Goal: Transaction & Acquisition: Purchase product/service

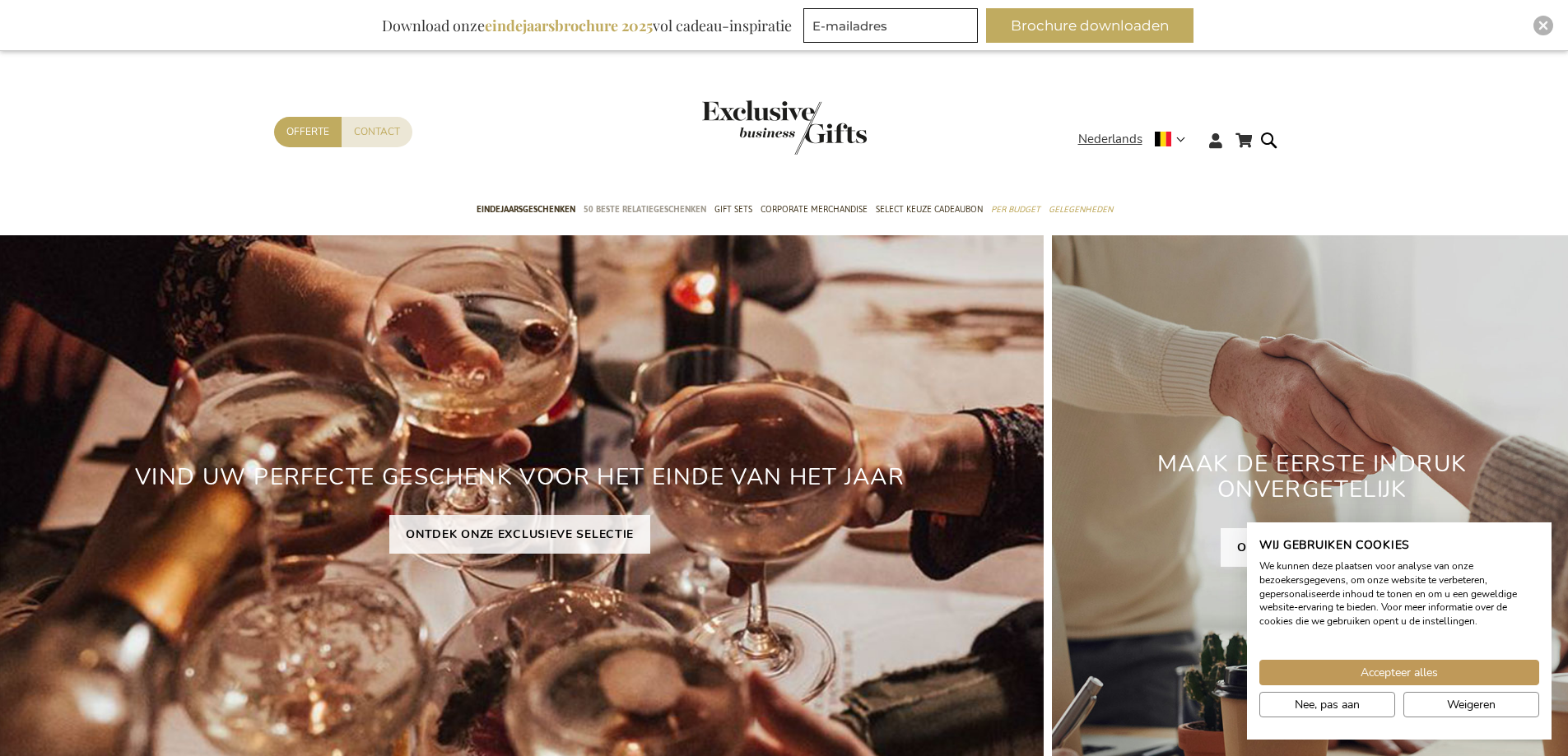
click at [657, 210] on span "50 beste relatiegeschenken" at bounding box center [645, 209] width 123 height 17
click at [1434, 673] on span "Accepteer alles" at bounding box center [1399, 672] width 77 height 17
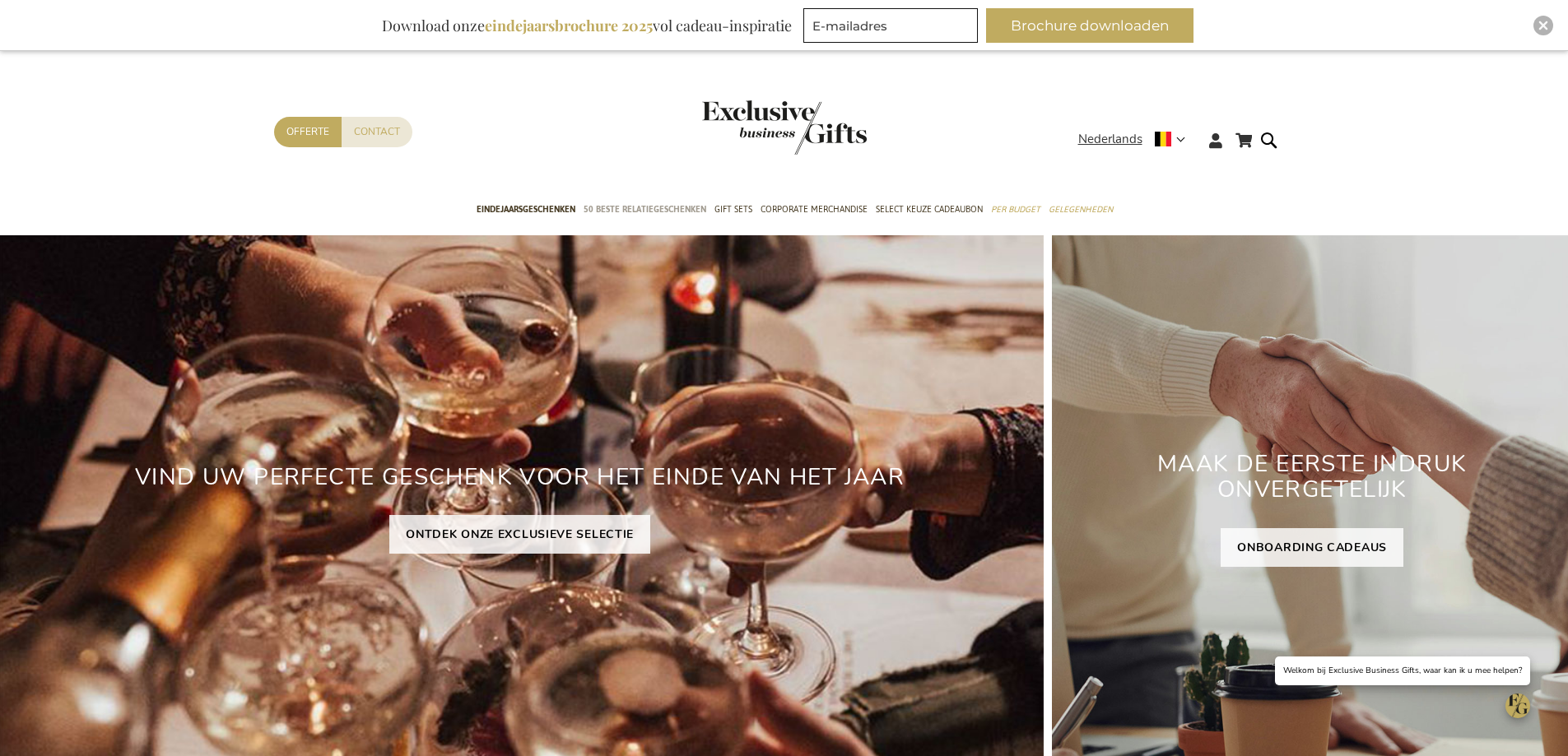
click at [665, 210] on span "50 beste relatiegeschenken" at bounding box center [645, 209] width 123 height 17
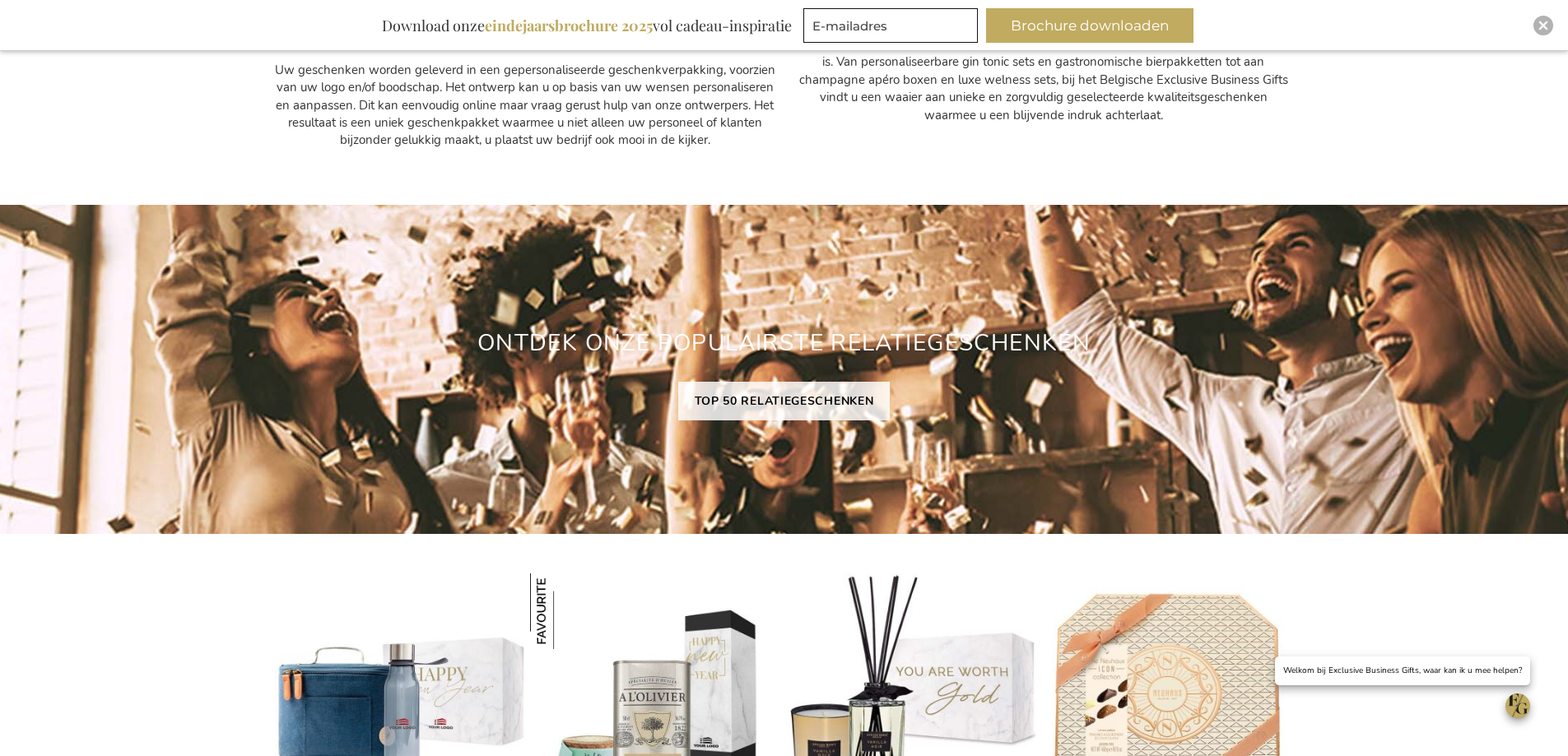
scroll to position [1151, 0]
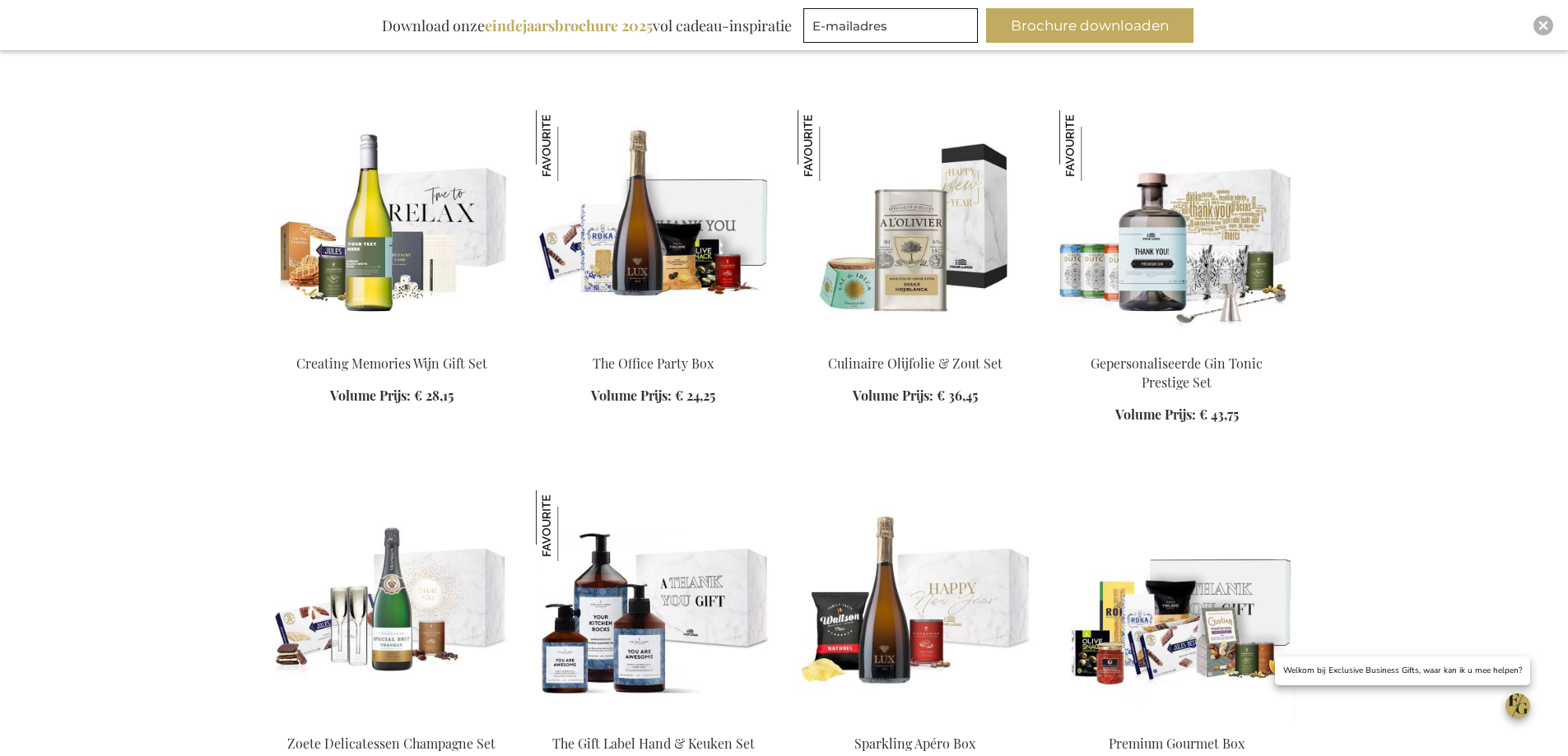
scroll to position [1398, 0]
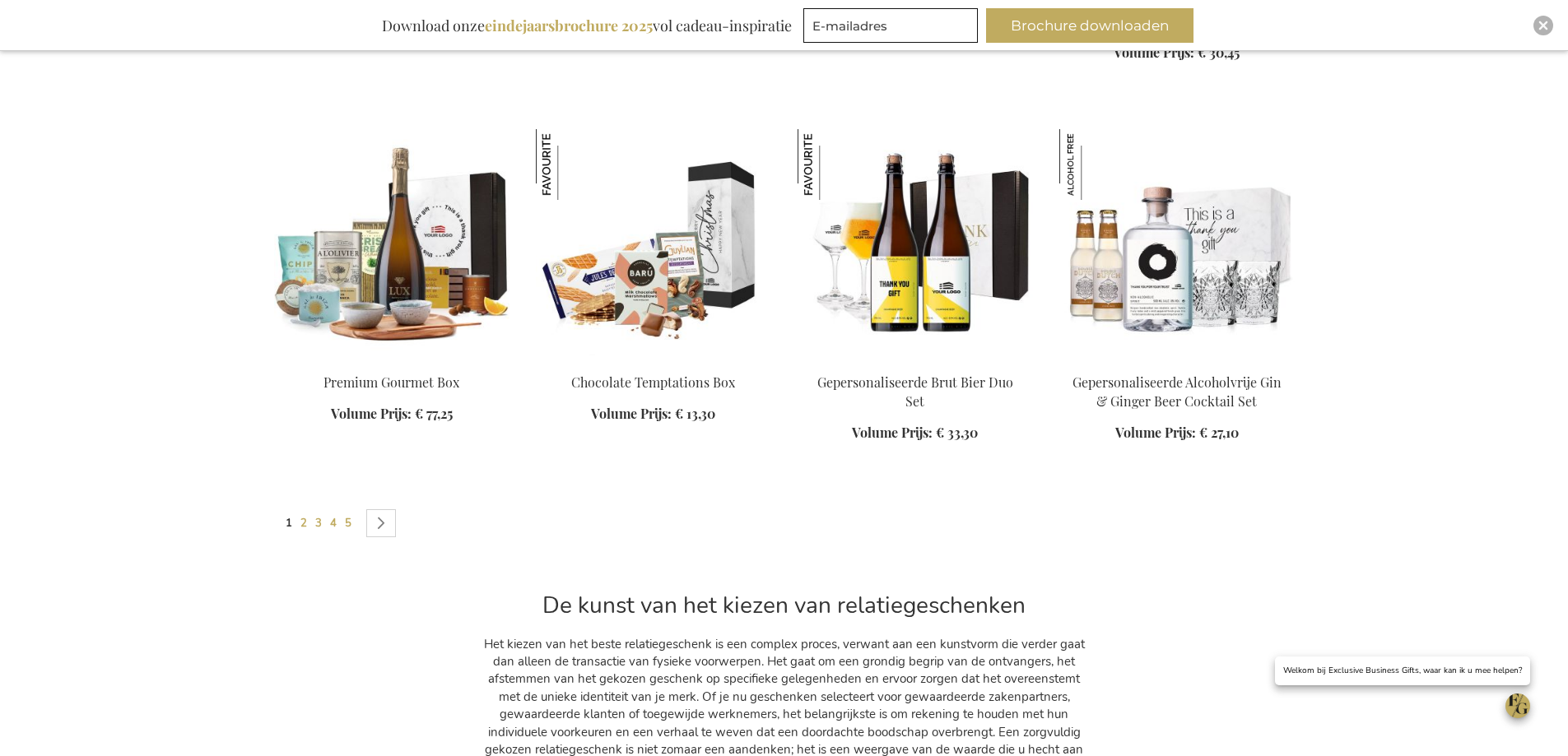
scroll to position [2468, 0]
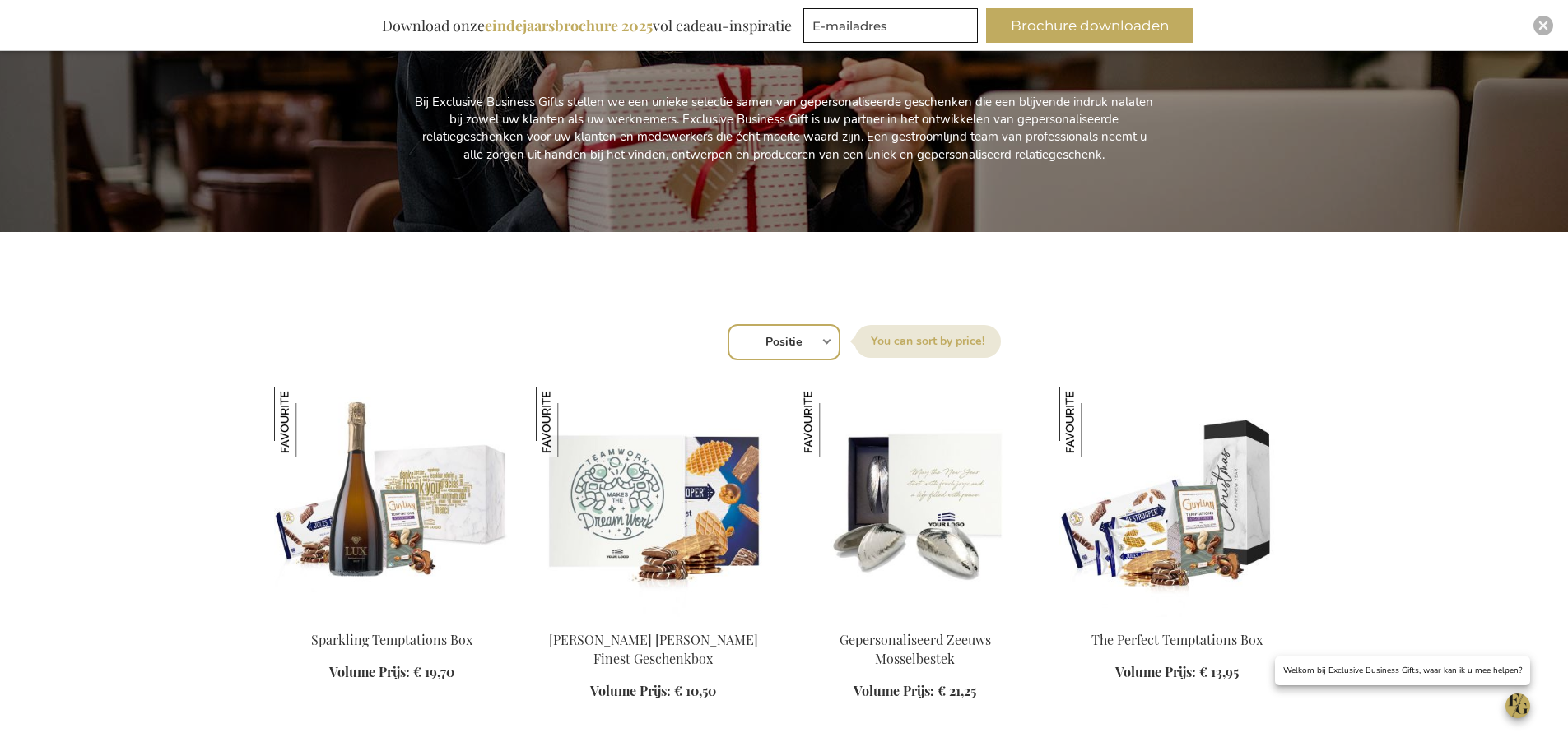
scroll to position [493, 0]
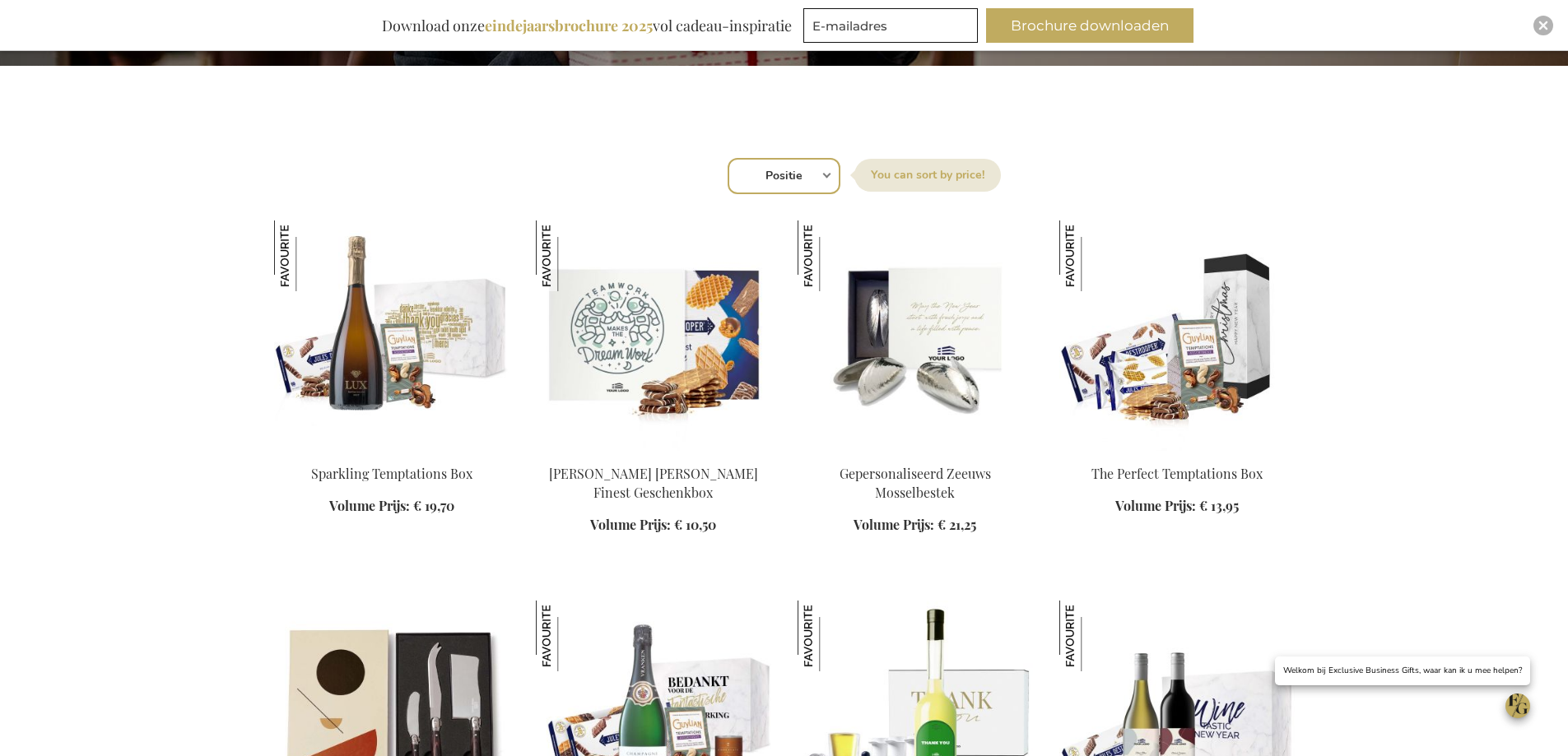
click at [826, 174] on div "Sorteer op Positie Best Sellers Meest bekeken Nieuw Biggest Saving Price: low t…" at bounding box center [784, 175] width 1003 height 40
click at [894, 175] on label "Sorteer op" at bounding box center [927, 175] width 146 height 33
click at [840, 175] on select "Positie Best Sellers Meest bekeken Nieuw Biggest Saving Price: low to high Pric…" at bounding box center [784, 176] width 113 height 37
click at [826, 174] on div "Sorteer op Positie Best Sellers Meest bekeken Nieuw Biggest Saving Price: low t…" at bounding box center [784, 175] width 1003 height 40
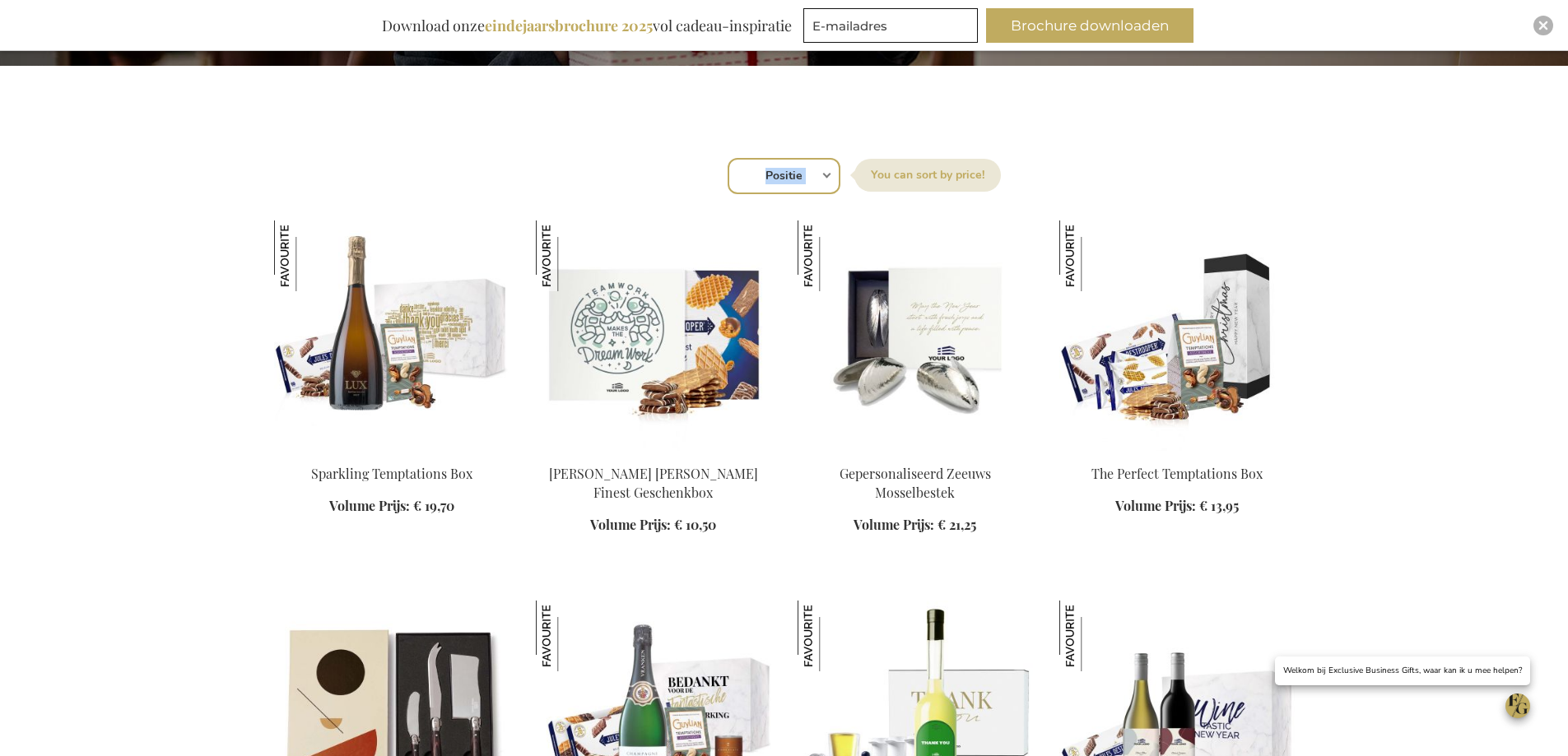
click at [826, 174] on div "Sorteer op Positie Best Sellers Meest bekeken Nieuw Biggest Saving Price: low t…" at bounding box center [784, 175] width 1003 height 40
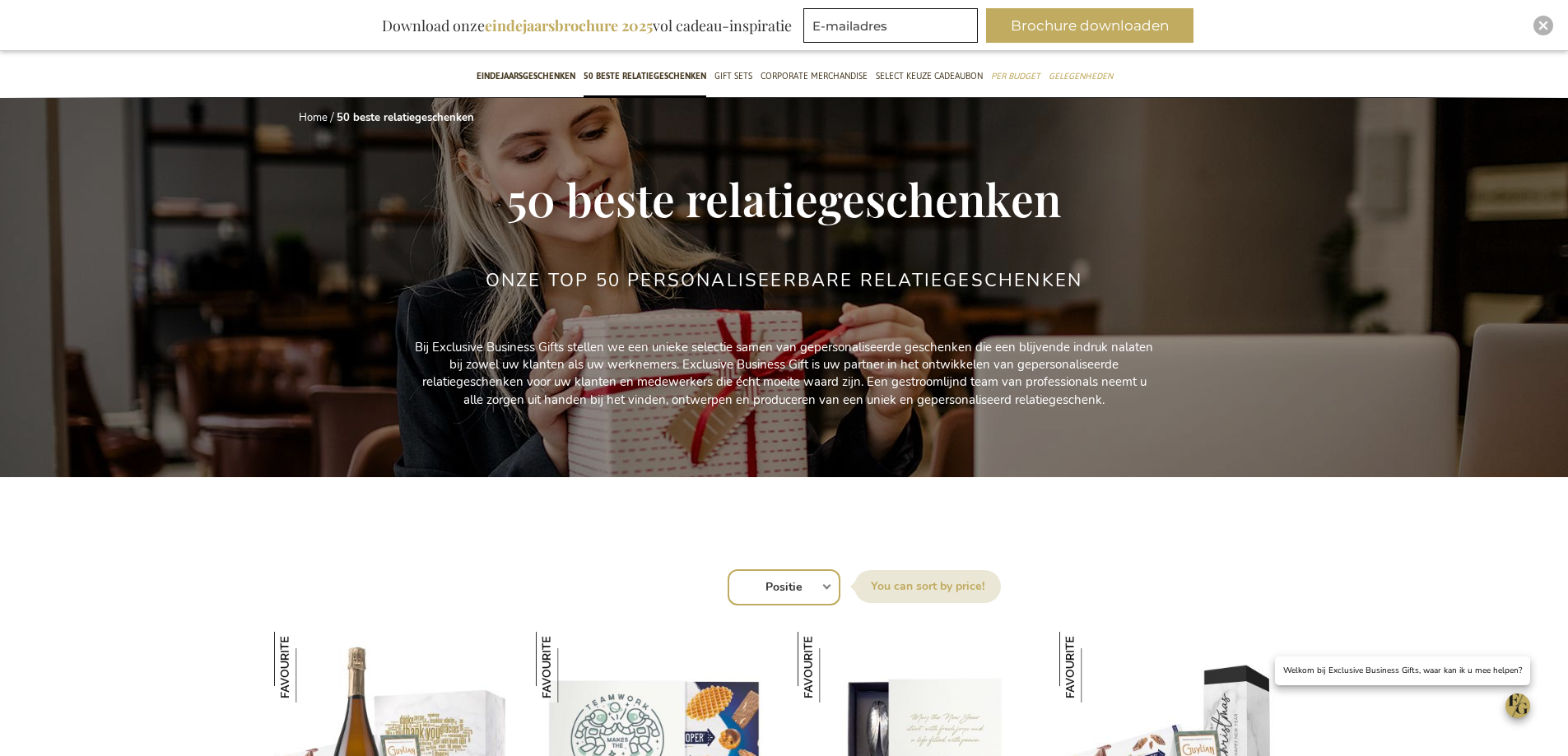
scroll to position [0, 0]
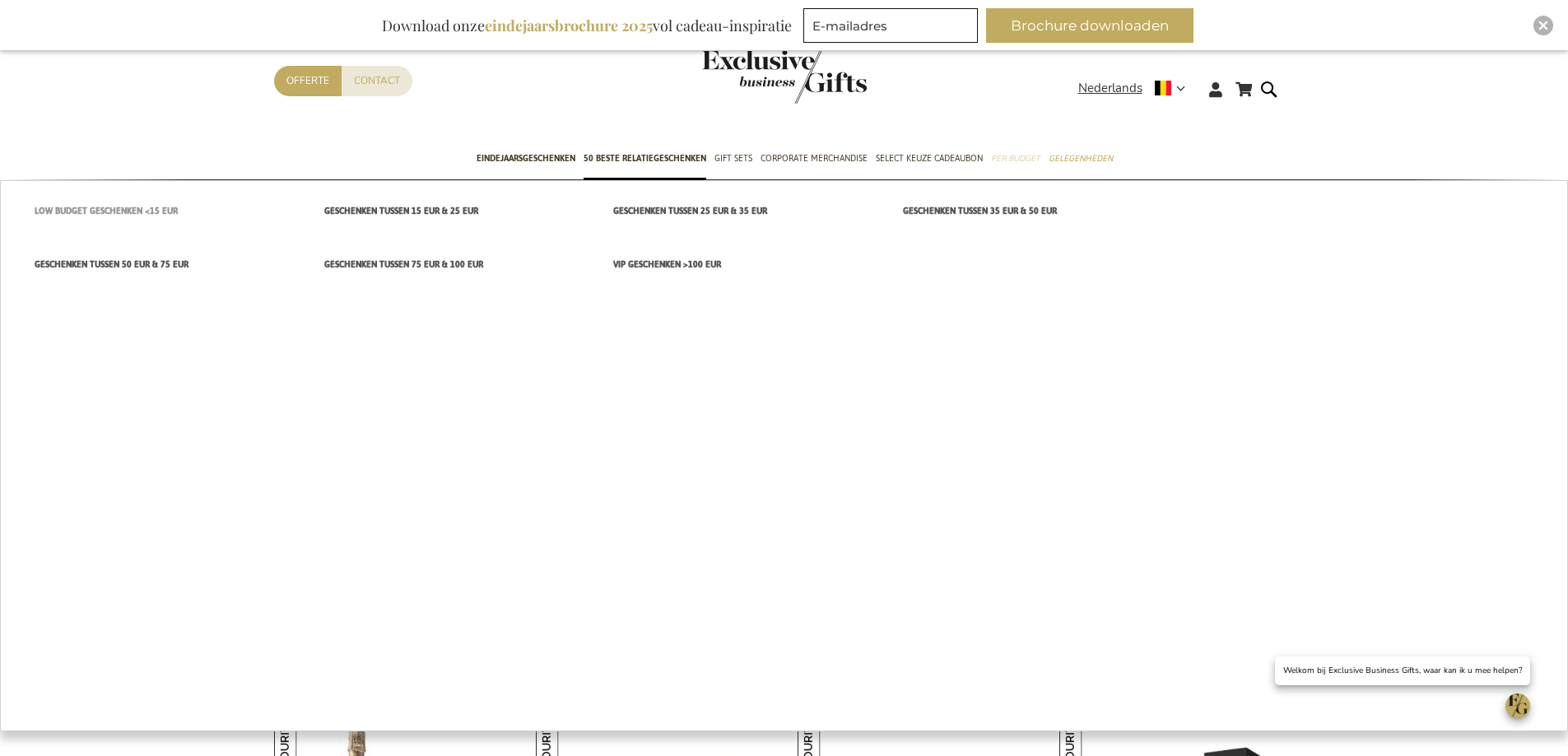
click at [142, 213] on span "Low budget Geschenken <15 EUR" at bounding box center [106, 210] width 143 height 17
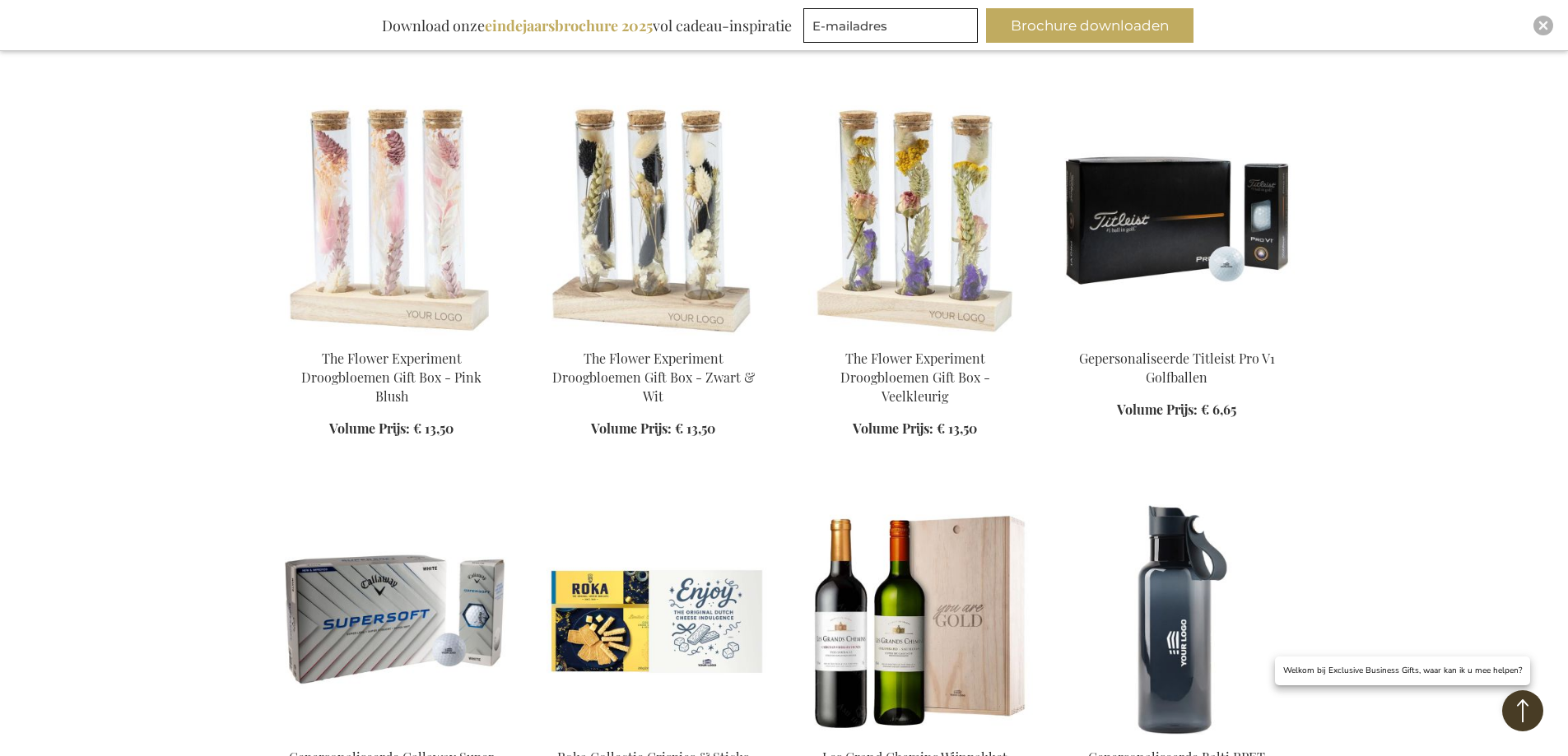
scroll to position [1398, 0]
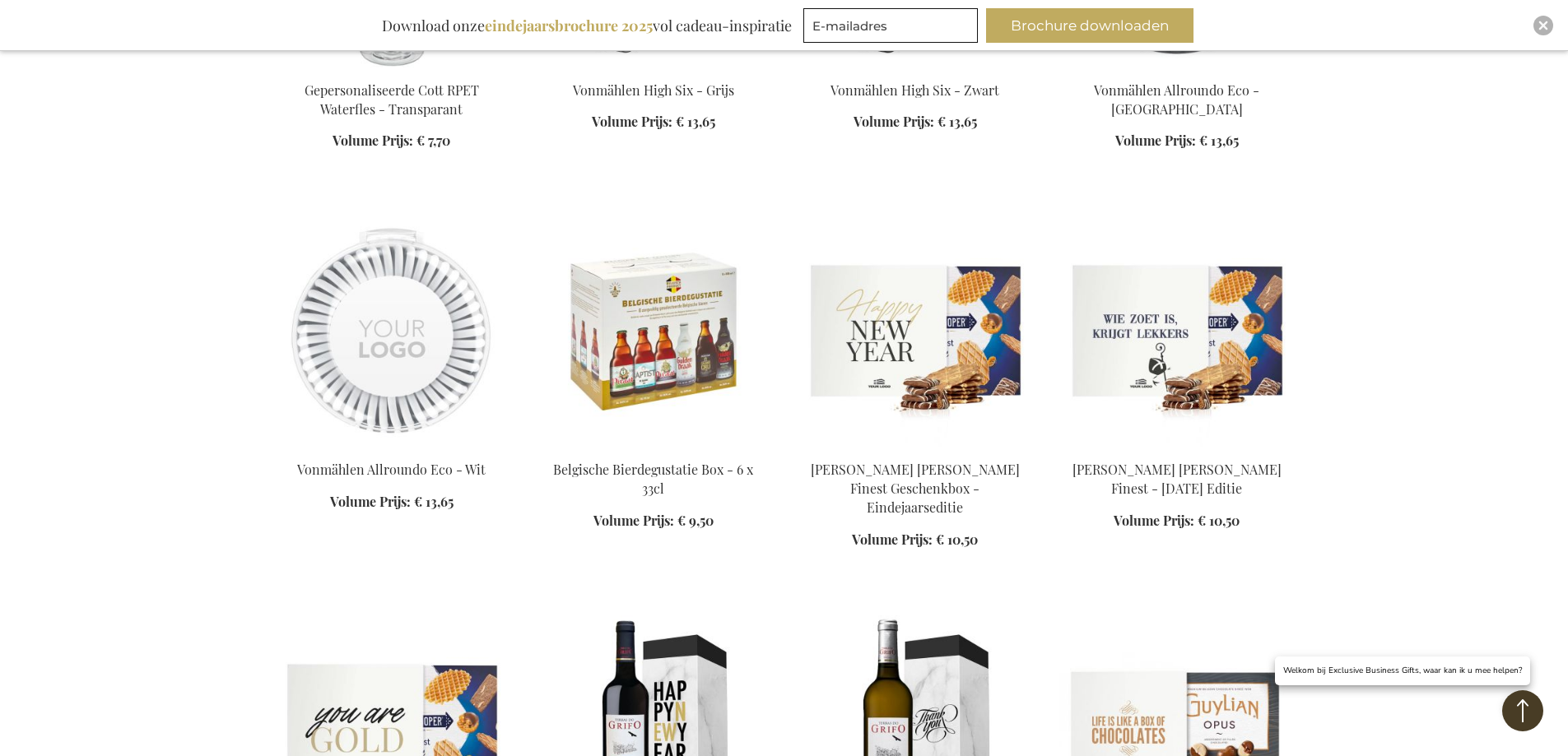
scroll to position [2797, 0]
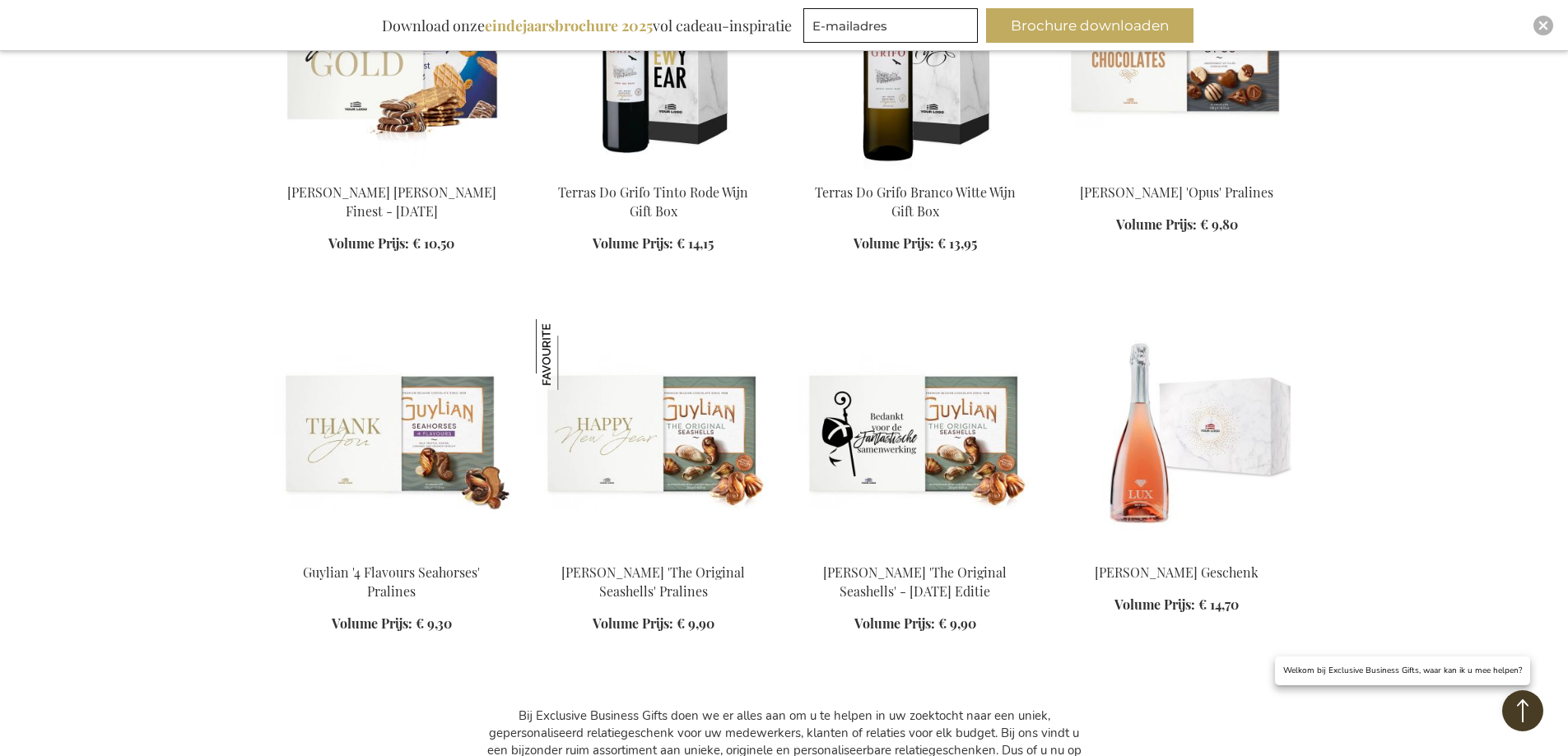
scroll to position [3538, 0]
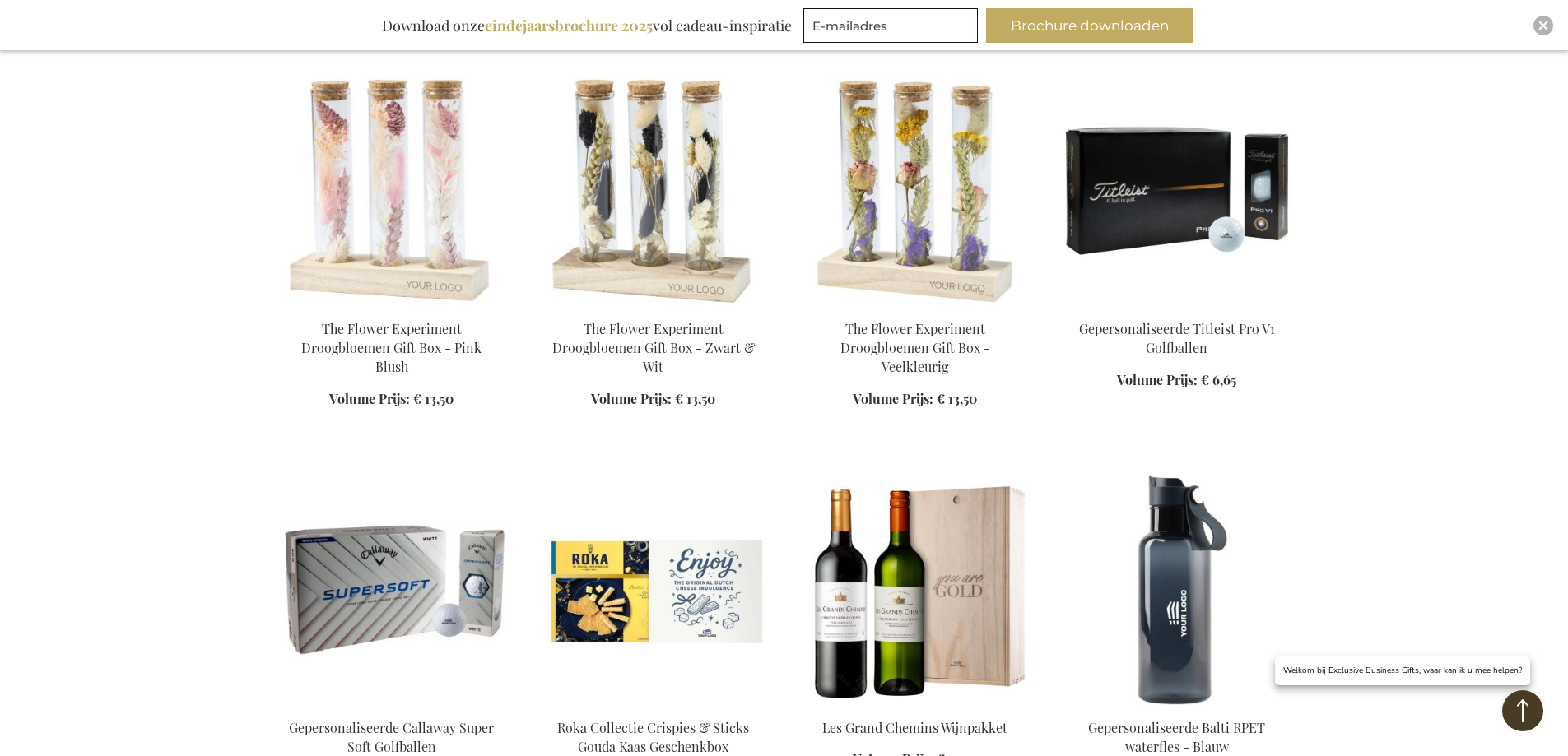
scroll to position [1480, 0]
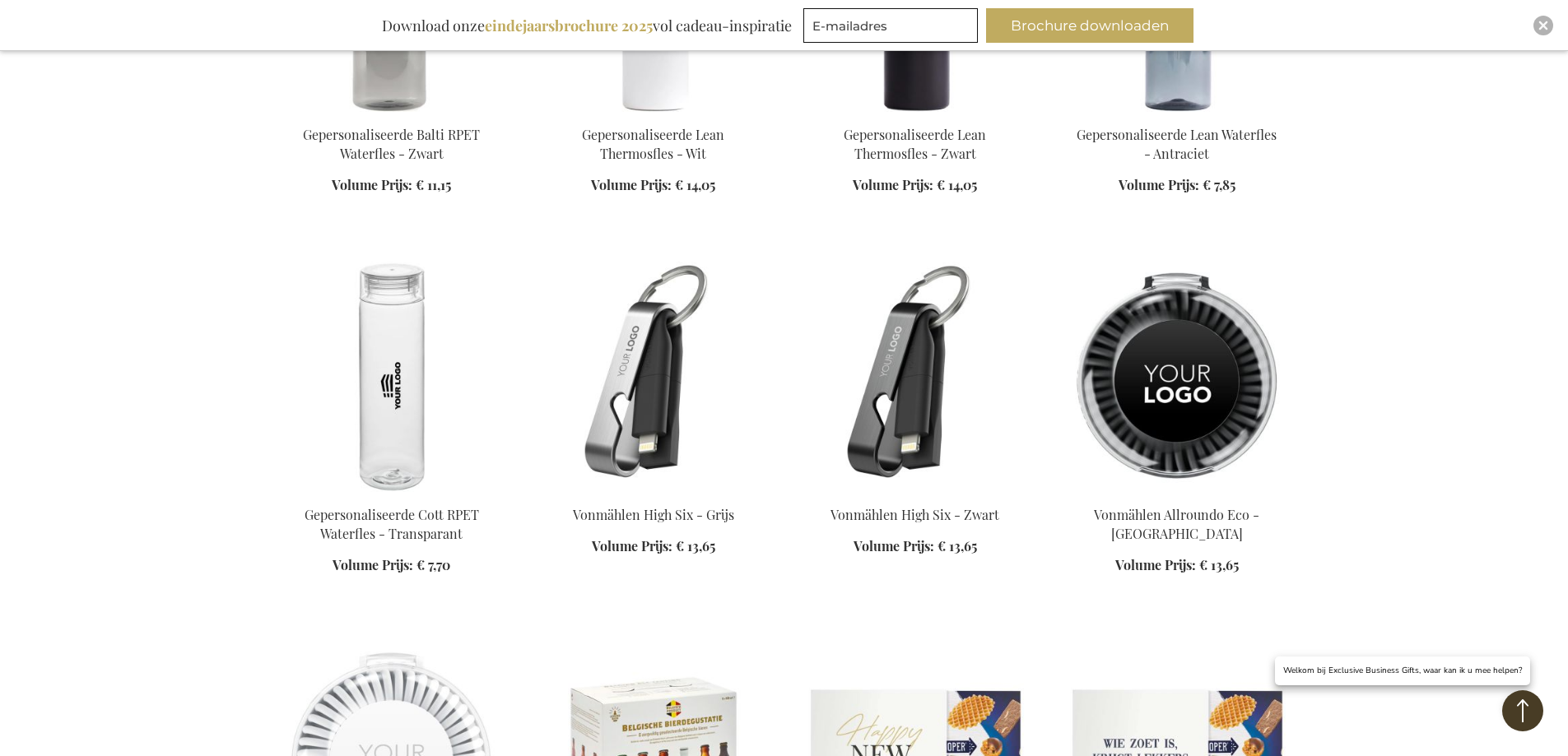
scroll to position [2386, 0]
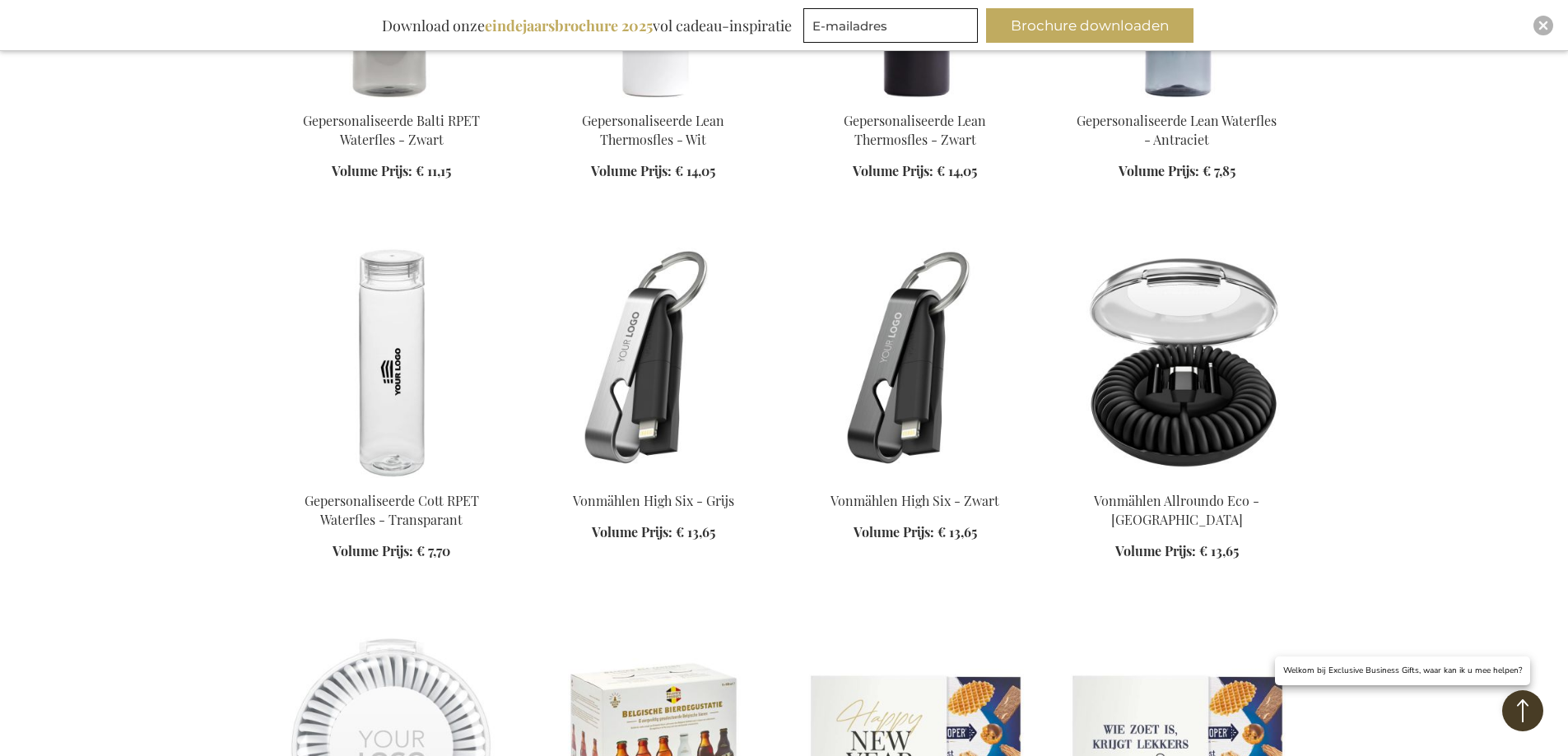
click at [1191, 371] on img at bounding box center [1176, 363] width 235 height 230
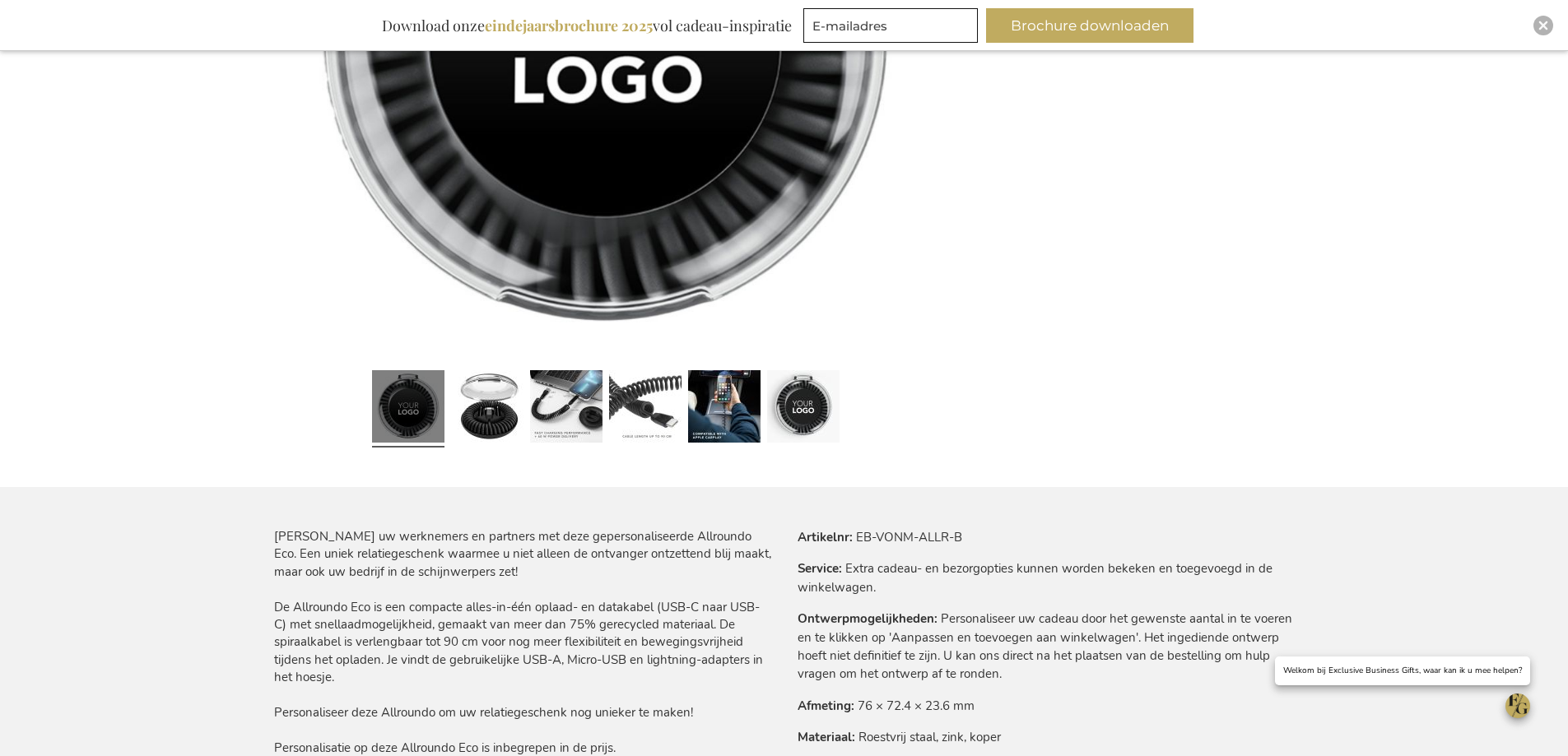
scroll to position [576, 0]
click at [492, 415] on link at bounding box center [486, 408] width 72 height 91
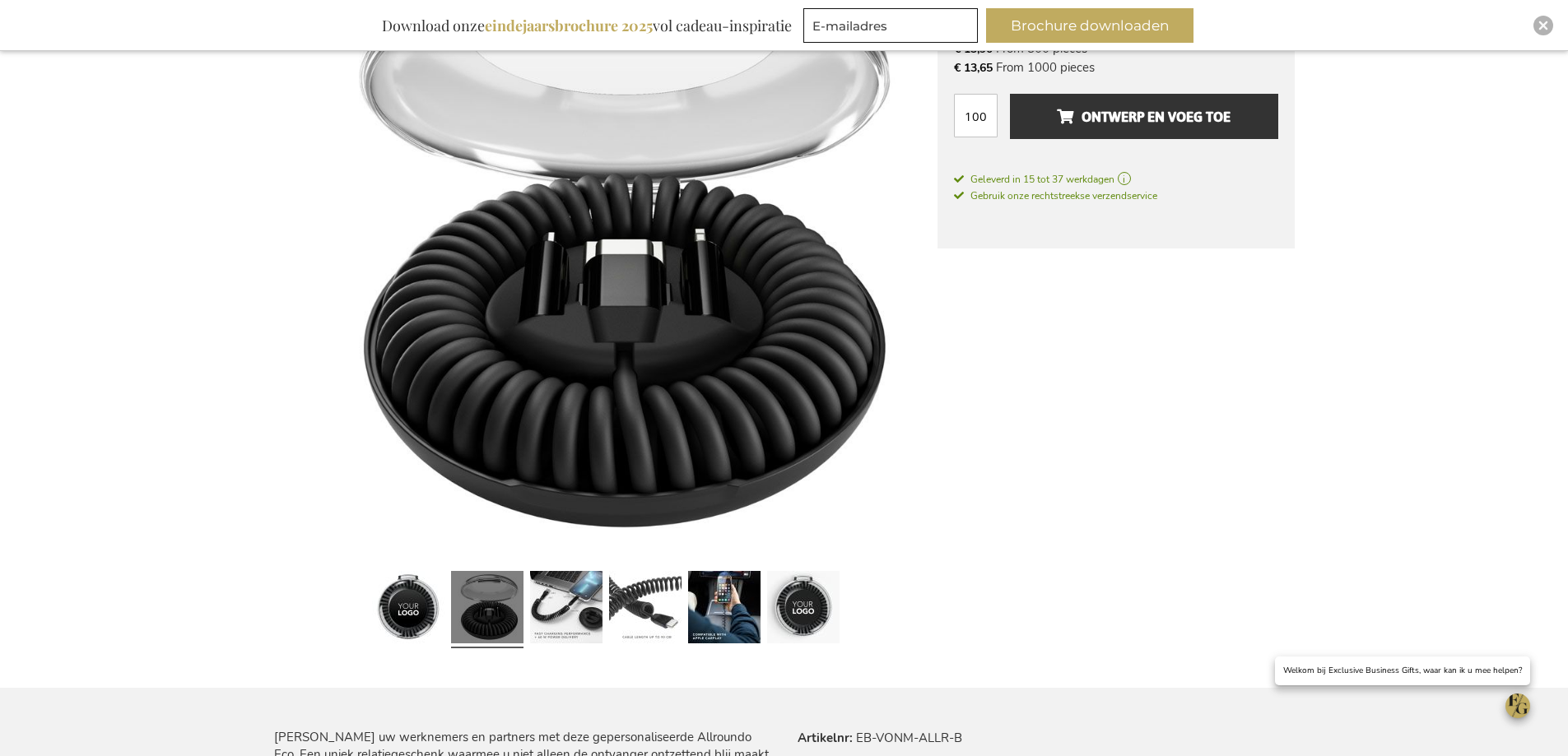
scroll to position [411, 0]
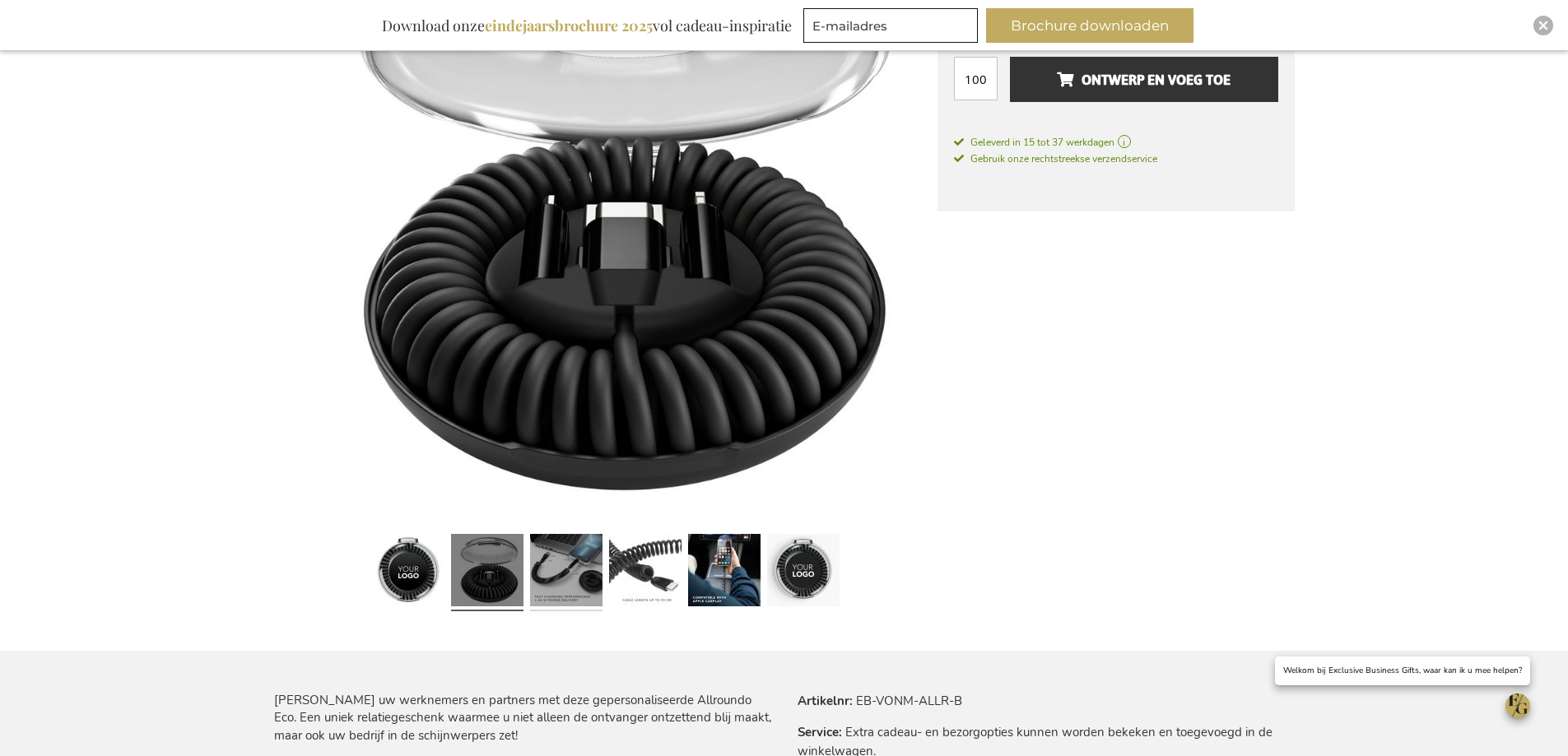
click at [571, 565] on link at bounding box center [566, 573] width 72 height 91
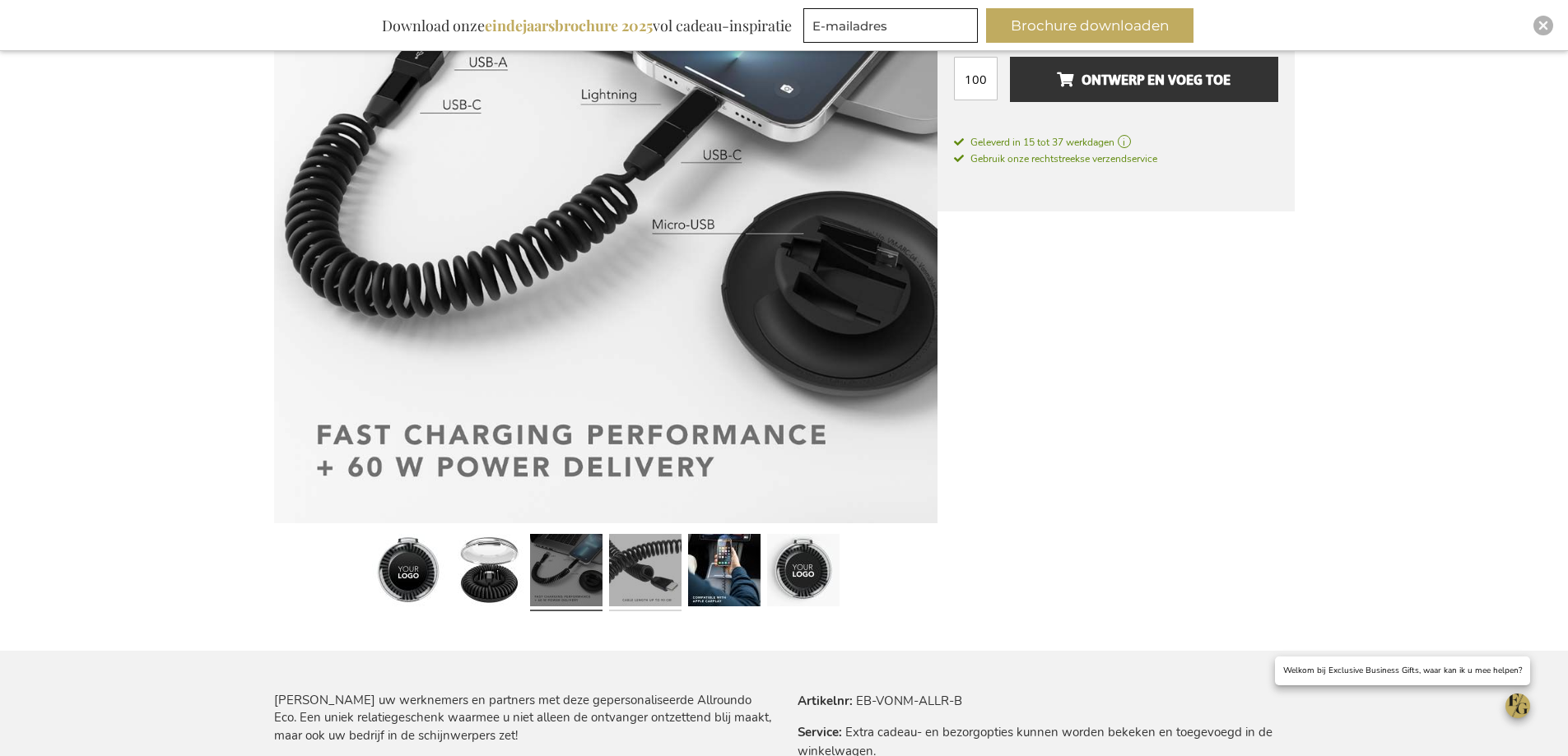
click at [640, 561] on link at bounding box center [645, 573] width 72 height 91
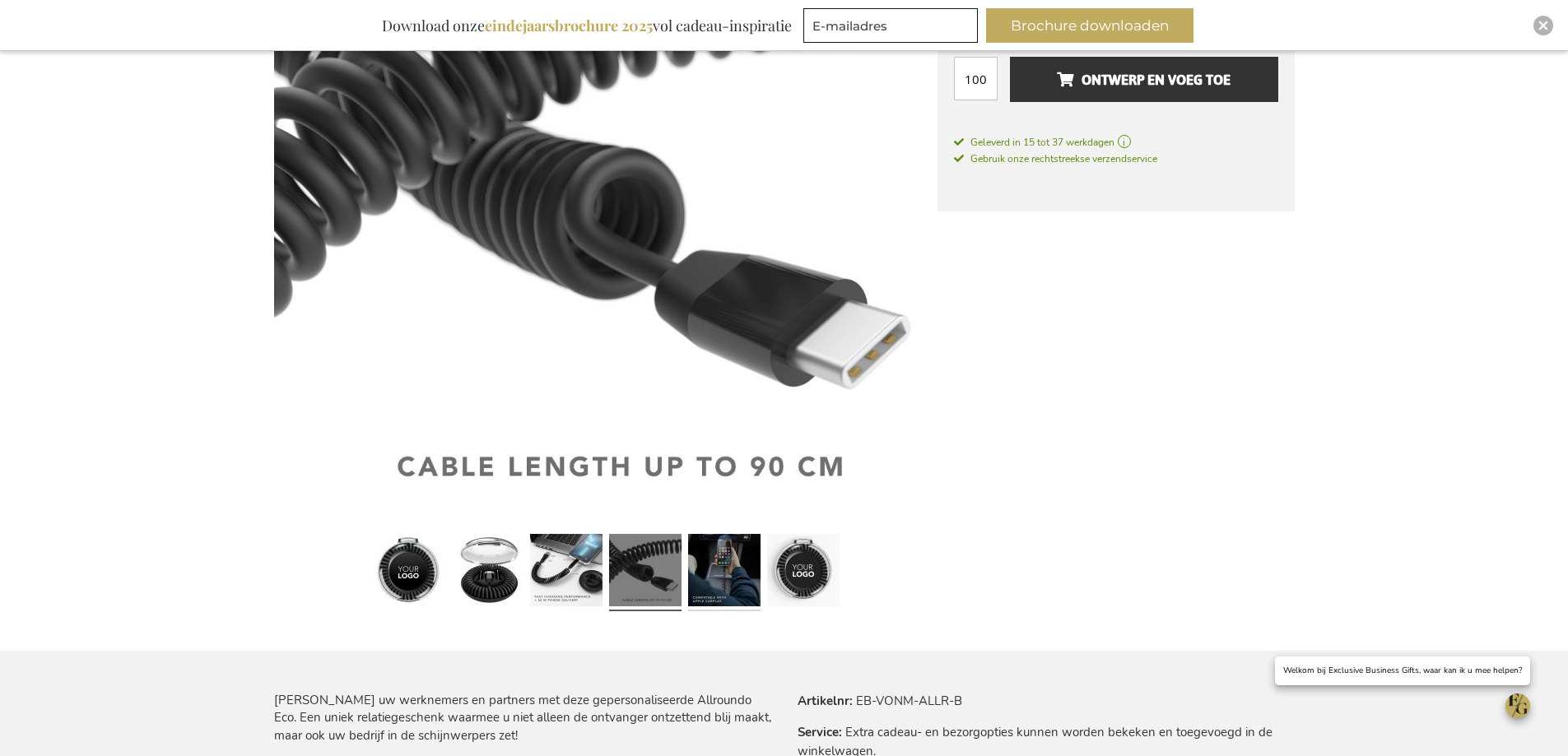
click at [712, 563] on link at bounding box center [724, 573] width 72 height 91
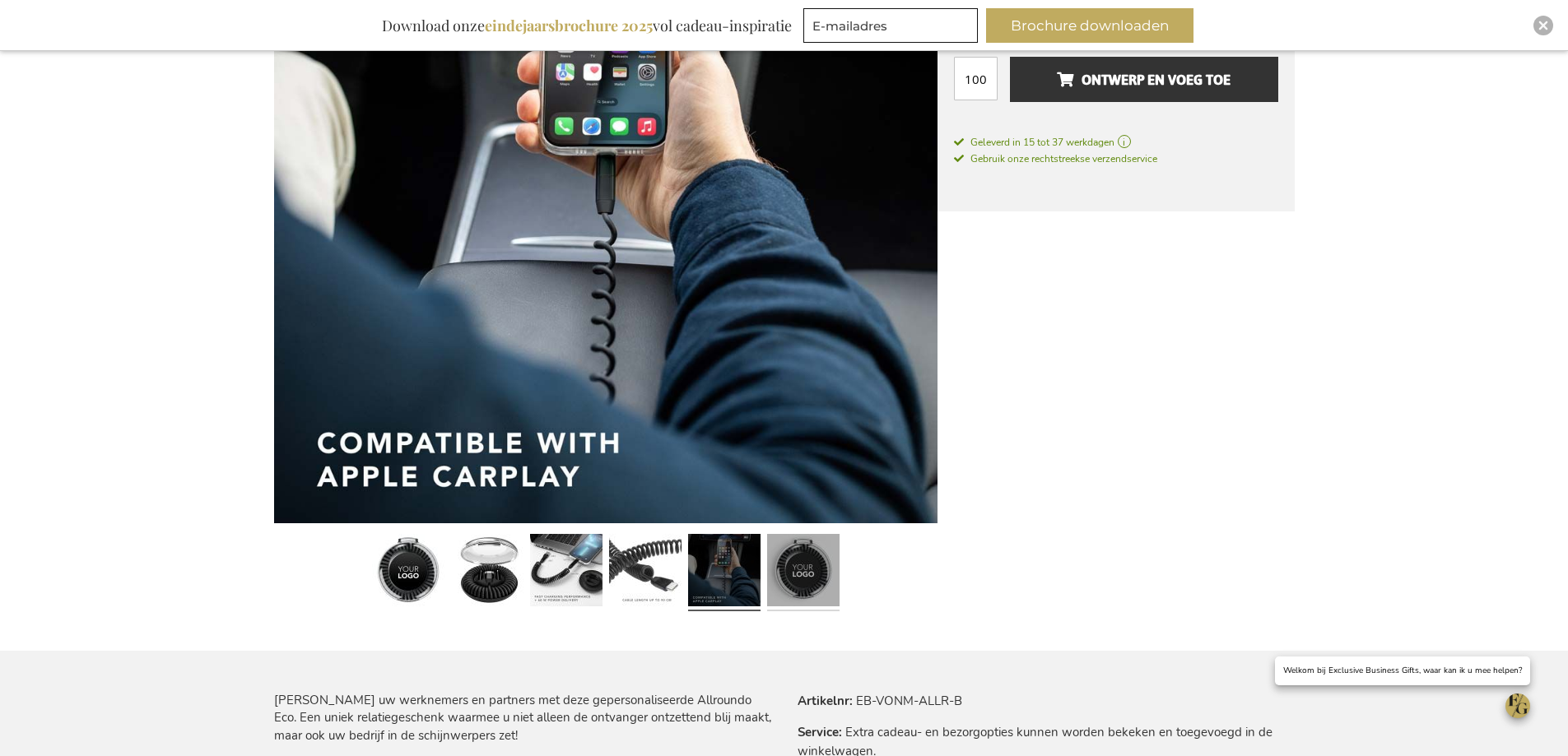
click at [796, 563] on link at bounding box center [803, 573] width 72 height 91
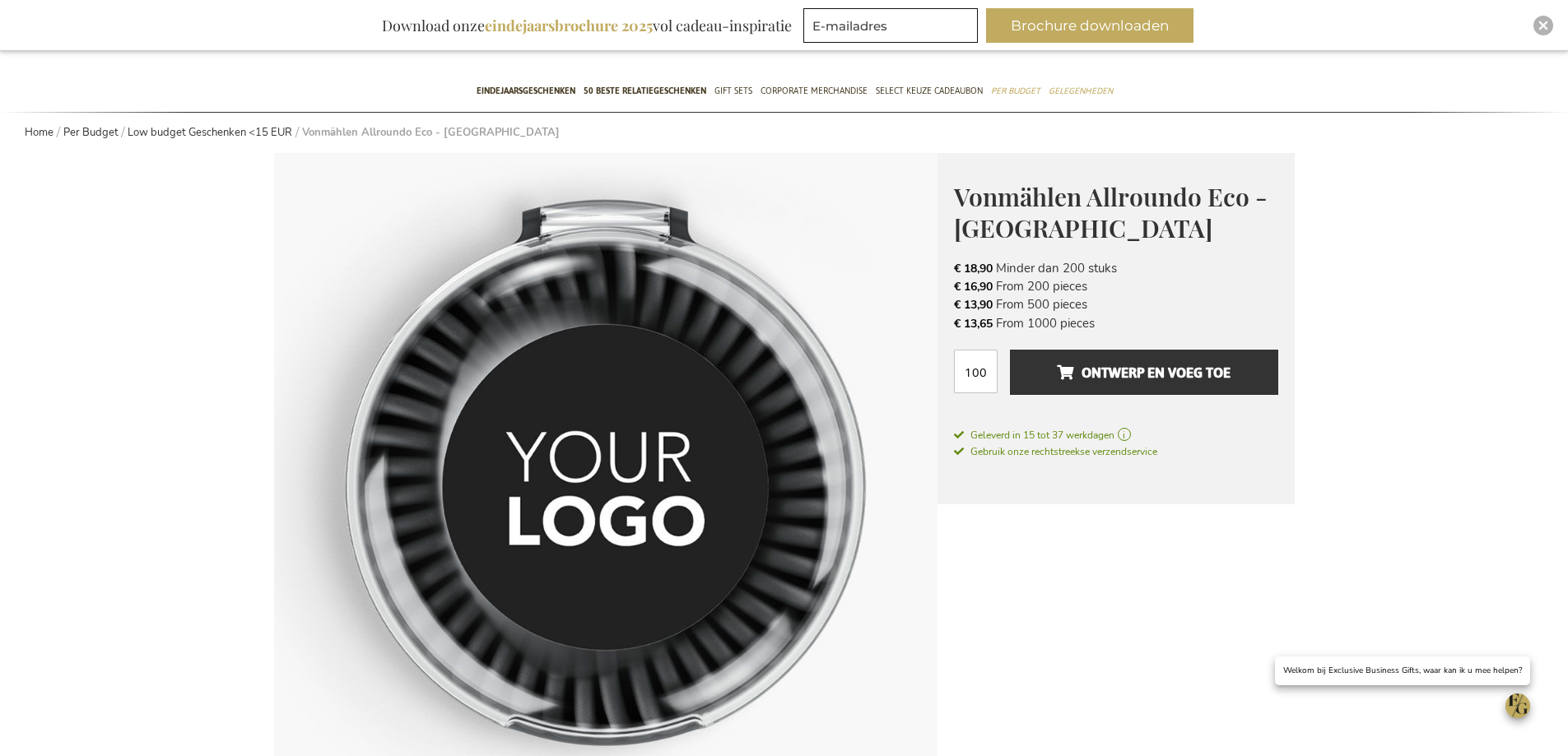
scroll to position [82, 0]
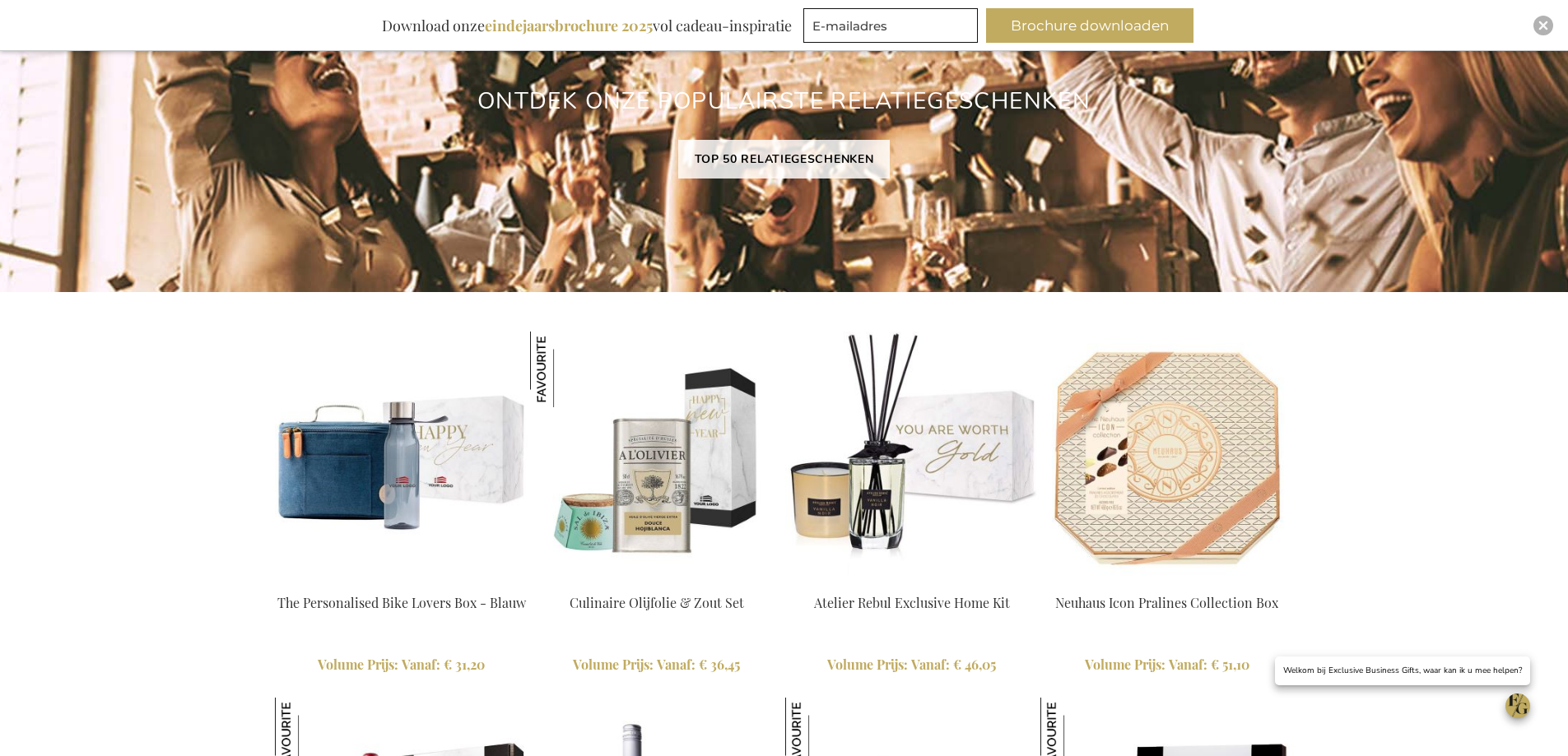
scroll to position [1398, 0]
